Goal: Find specific page/section: Find specific page/section

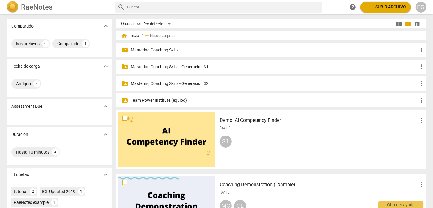
click at [192, 83] on p "Mastering Coaching Skills - Generación 32" at bounding box center [274, 84] width 287 height 6
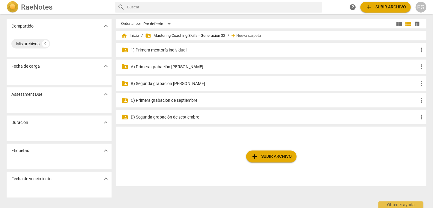
click at [182, 35] on span "folder_shared Mastering Coaching Skills - Generación 32" at bounding box center [185, 36] width 80 height 6
click at [133, 36] on span "home Inicio" at bounding box center [130, 36] width 18 height 6
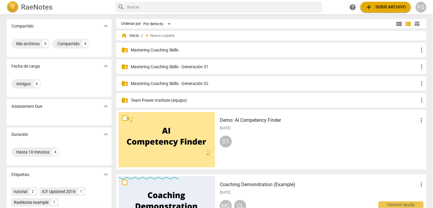
click at [174, 66] on p "Mastering Coaching Skills - Generación 31" at bounding box center [274, 67] width 287 height 6
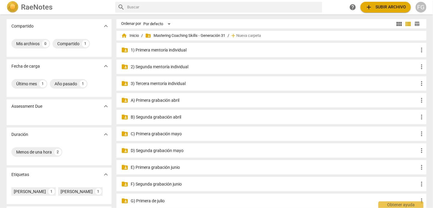
click at [421, 8] on div "FG" at bounding box center [421, 7] width 11 height 11
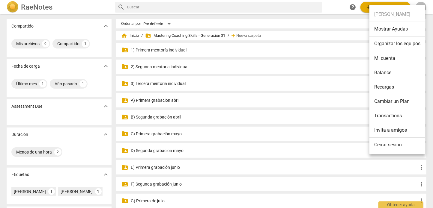
click at [395, 46] on li "Organizar los equipos" at bounding box center [397, 44] width 56 height 15
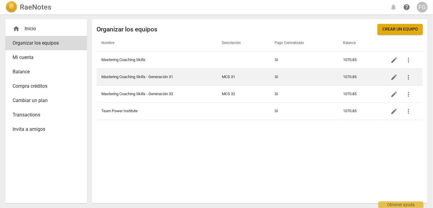
click at [149, 79] on td "Mastering Coaching Skills - Generación 31" at bounding box center [157, 77] width 121 height 17
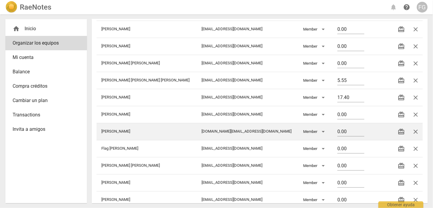
scroll to position [114, 0]
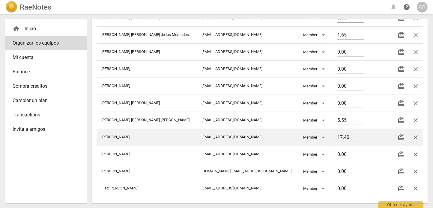
click at [202, 135] on td "[EMAIL_ADDRESS][DOMAIN_NAME]" at bounding box center [248, 137] width 102 height 17
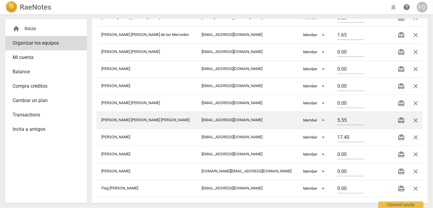
click at [199, 120] on td "[EMAIL_ADDRESS][DOMAIN_NAME]" at bounding box center [248, 120] width 102 height 17
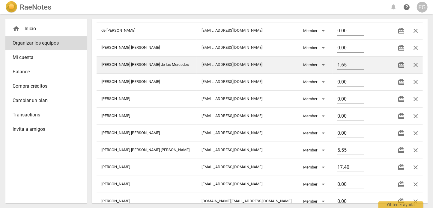
click at [202, 63] on td "[EMAIL_ADDRESS][DOMAIN_NAME]" at bounding box center [248, 64] width 102 height 17
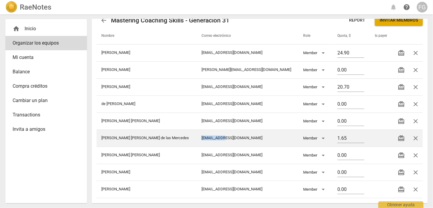
scroll to position [0, 0]
